Goal: Information Seeking & Learning: Learn about a topic

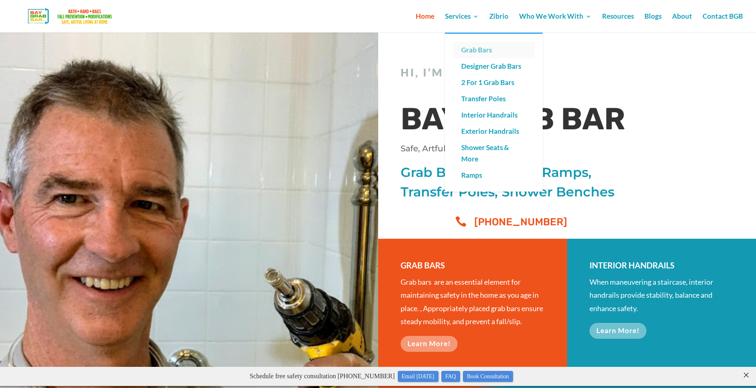
click at [475, 47] on link "Grab Bars" at bounding box center [493, 50] width 81 height 16
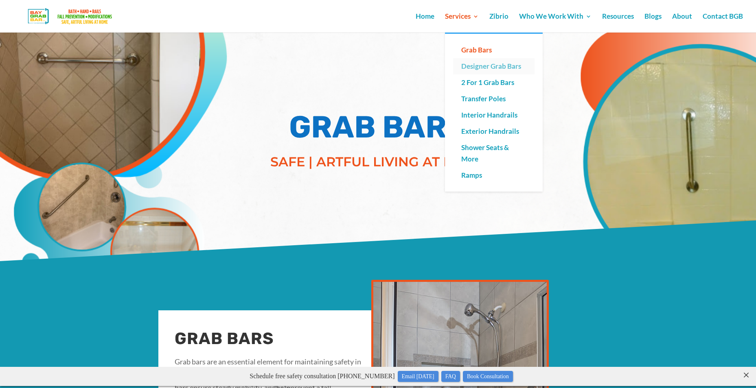
click at [492, 67] on link "Designer Grab Bars" at bounding box center [493, 66] width 81 height 16
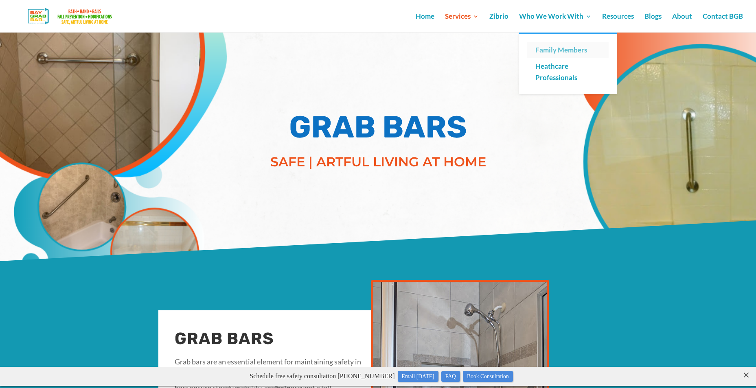
click at [557, 53] on link "Family Members" at bounding box center [567, 50] width 81 height 16
click at [553, 48] on link "Family Members" at bounding box center [567, 50] width 81 height 16
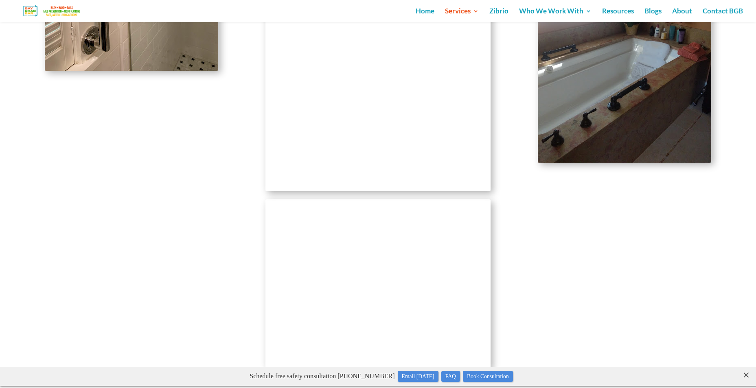
scroll to position [2077, 0]
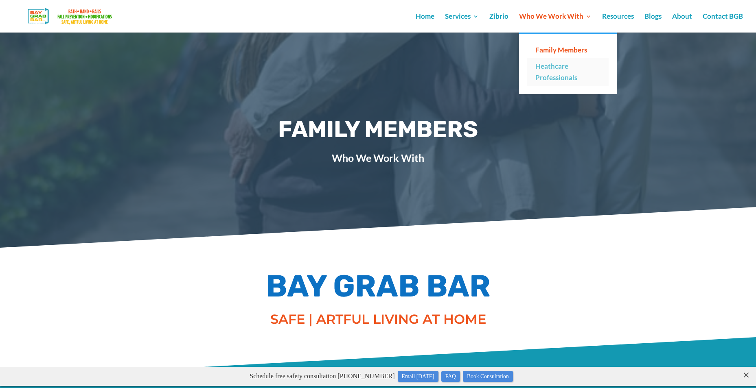
click at [560, 69] on link "Heathcare Professionals" at bounding box center [567, 72] width 81 height 28
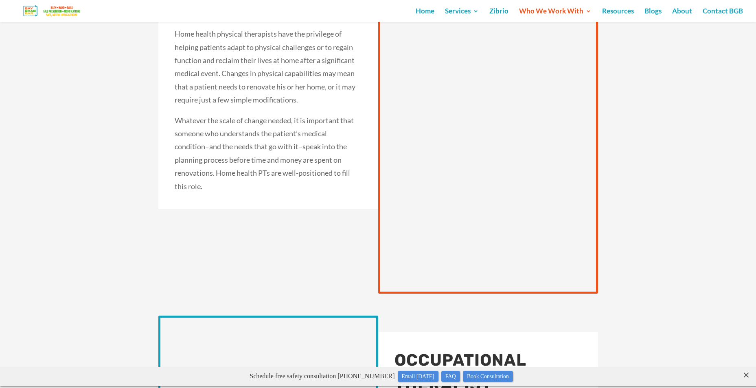
scroll to position [692, 0]
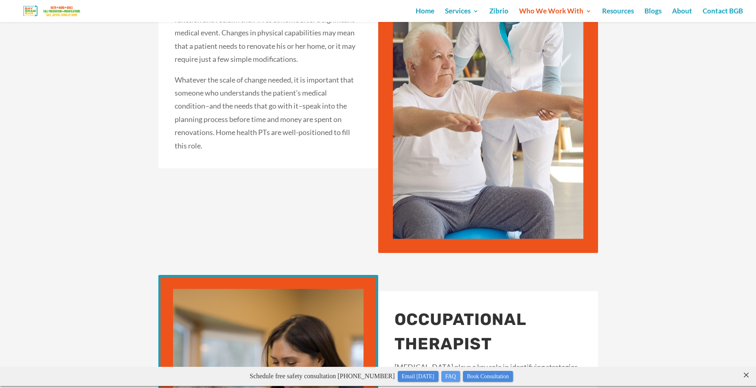
click at [450, 379] on link "FAQ" at bounding box center [450, 376] width 19 height 11
